Goal: Navigation & Orientation: Find specific page/section

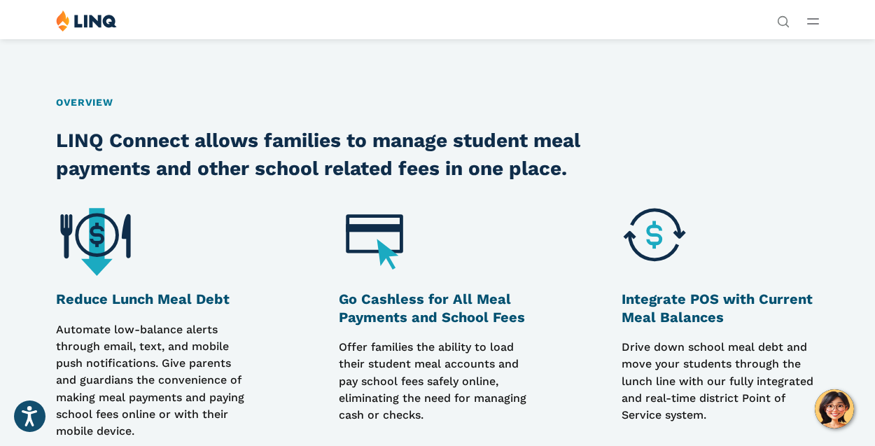
scroll to position [522, 0]
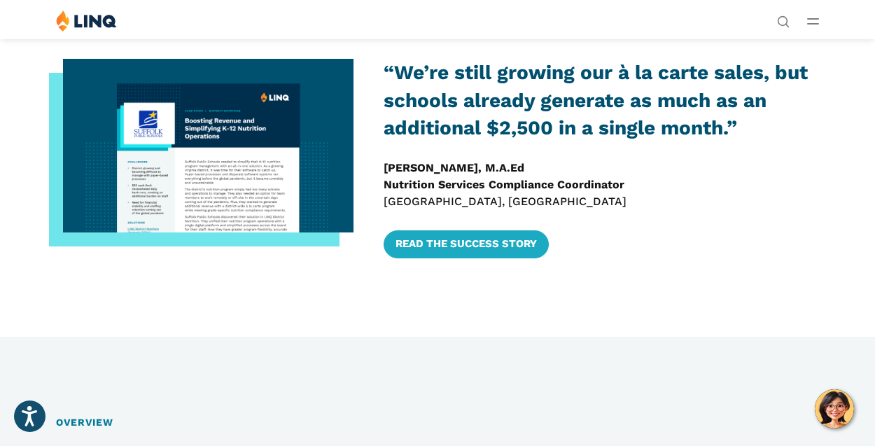
click at [815, 20] on icon "Open Main Menu" at bounding box center [814, 21] width 12 height 6
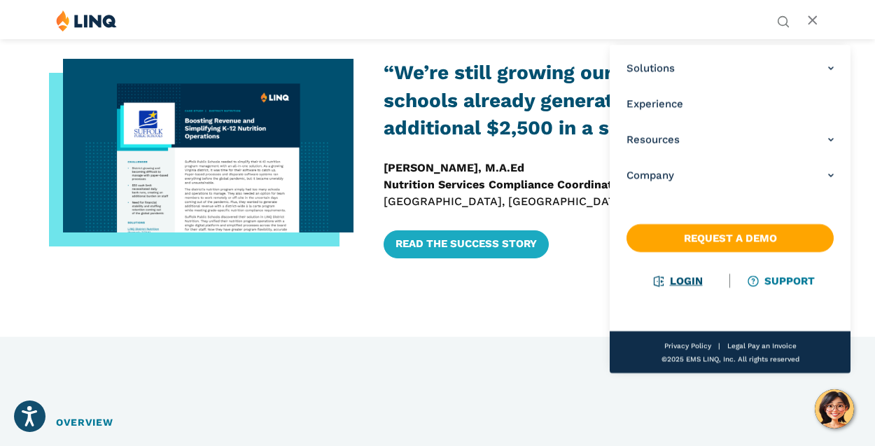
click at [686, 283] on link "Login" at bounding box center [679, 281] width 48 height 13
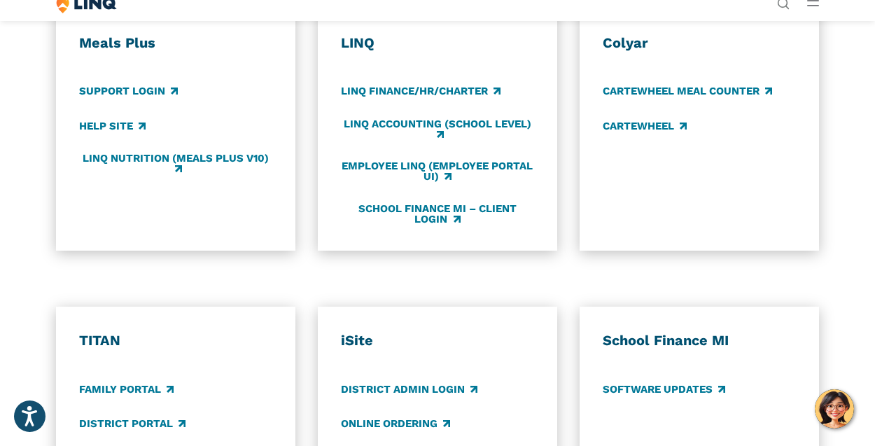
scroll to position [745, 0]
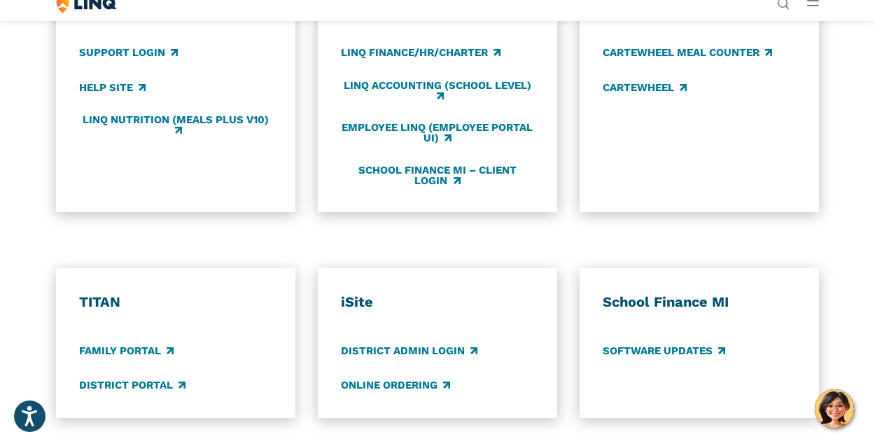
click at [135, 341] on div "TITAN Family Portal District Portal" at bounding box center [175, 342] width 193 height 99
click at [136, 347] on link "Family Portal" at bounding box center [126, 350] width 95 height 15
